Goal: Navigation & Orientation: Understand site structure

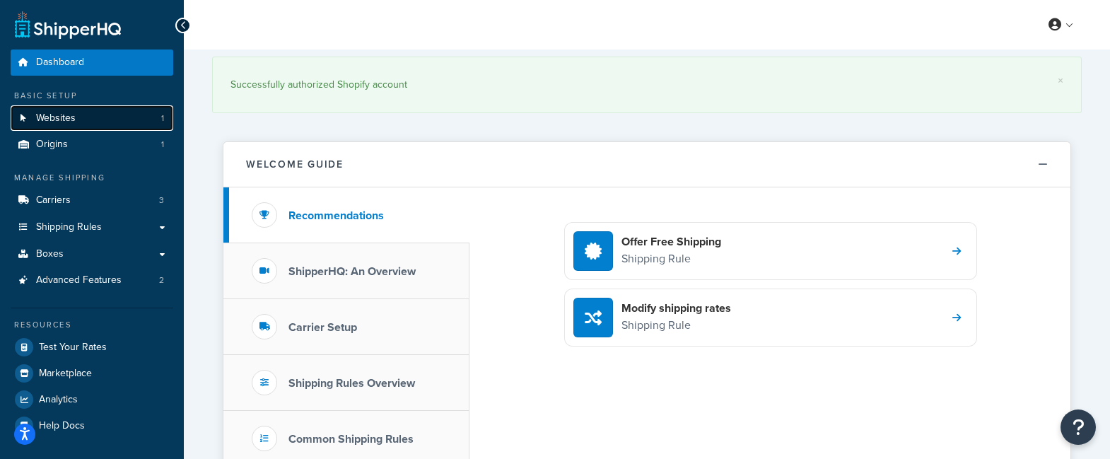
click at [79, 112] on link "Websites 1" at bounding box center [92, 118] width 163 height 26
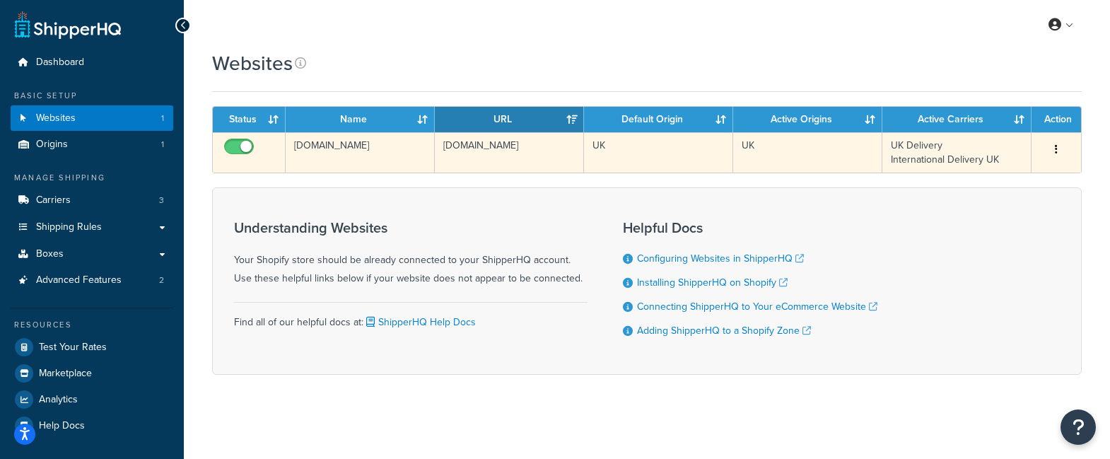
click at [1058, 151] on button "button" at bounding box center [1056, 150] width 20 height 23
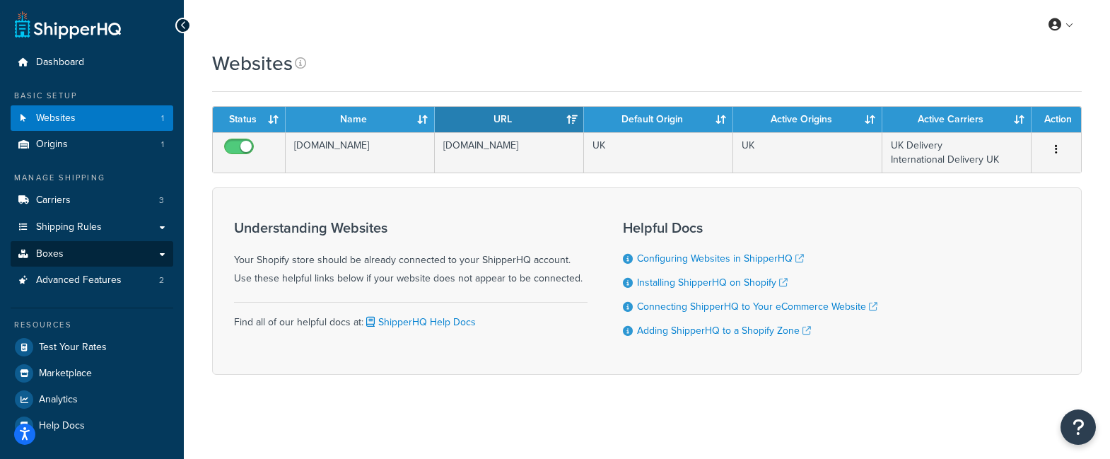
scroll to position [1, 0]
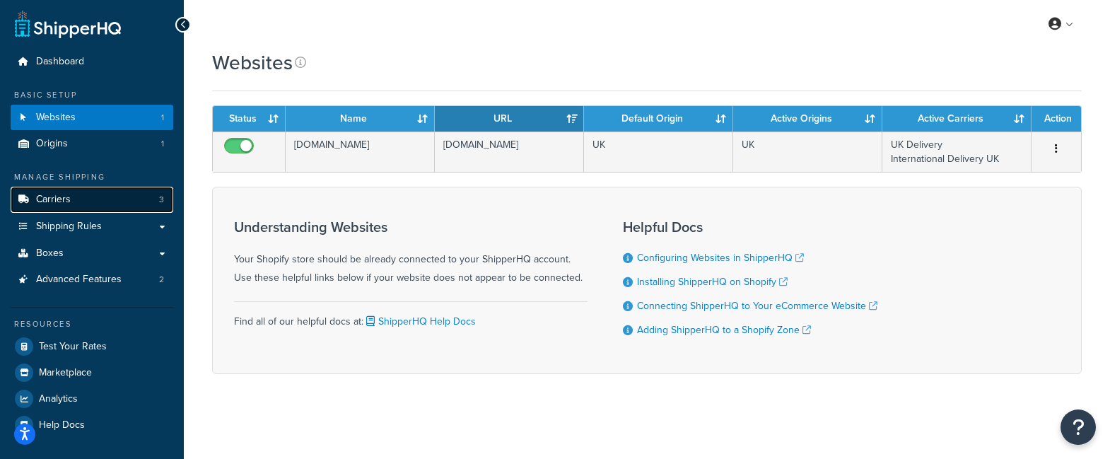
click at [90, 206] on link "Carriers 3" at bounding box center [92, 200] width 163 height 26
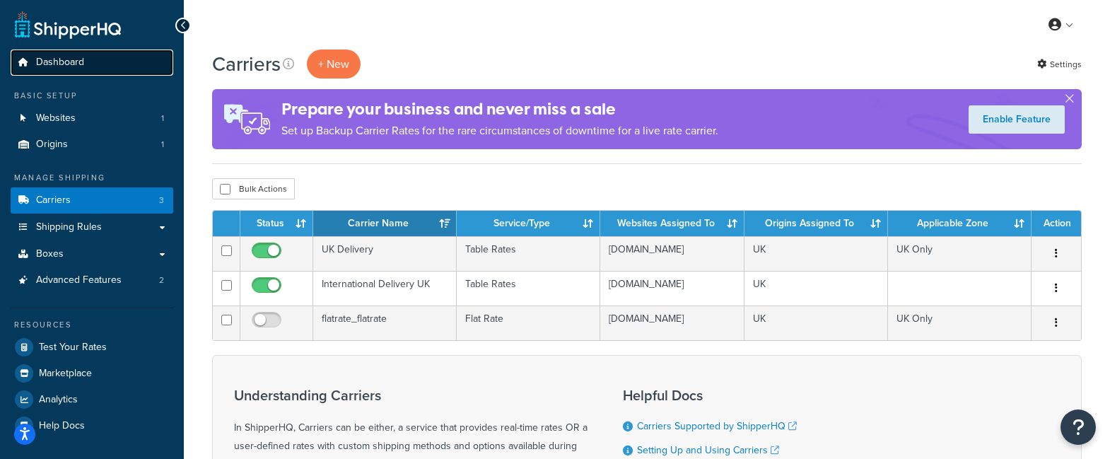
click at [118, 64] on link "Dashboard" at bounding box center [92, 62] width 163 height 26
